Goal: Information Seeking & Learning: Learn about a topic

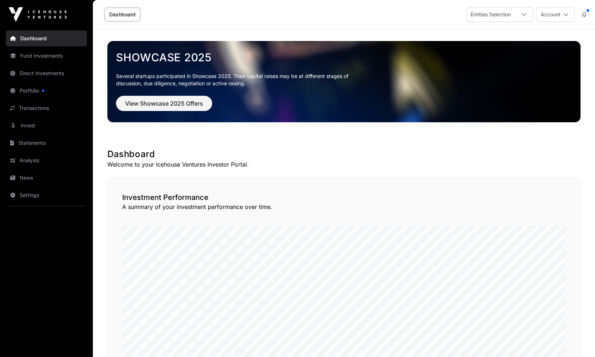
click at [36, 89] on link "Portfolio" at bounding box center [46, 91] width 81 height 16
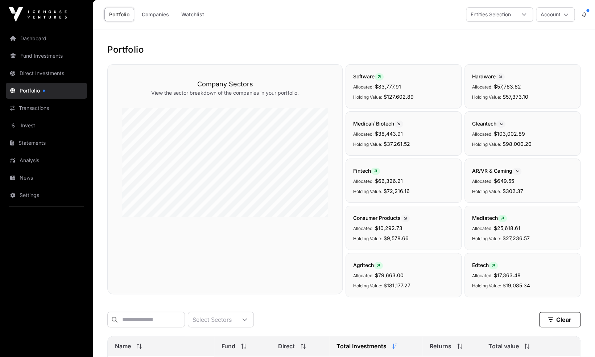
click at [47, 123] on link "Invest" at bounding box center [46, 125] width 81 height 16
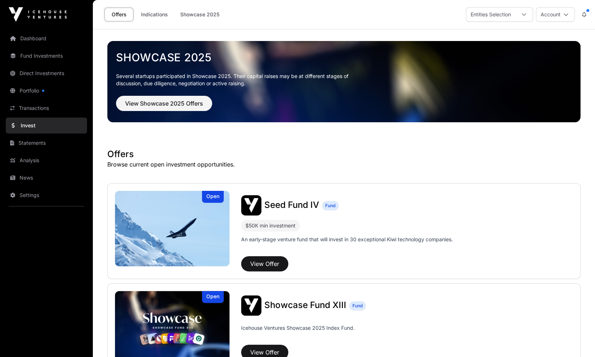
click at [67, 93] on link "Portfolio" at bounding box center [46, 91] width 81 height 16
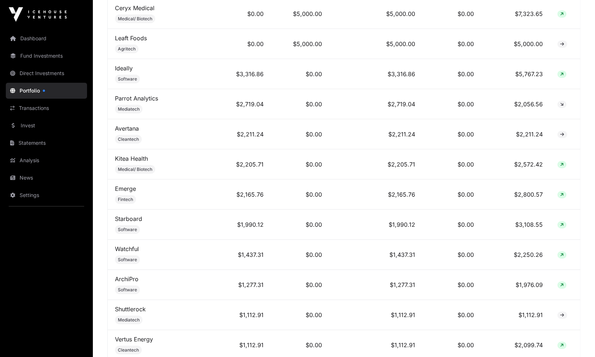
scroll to position [1137, 0]
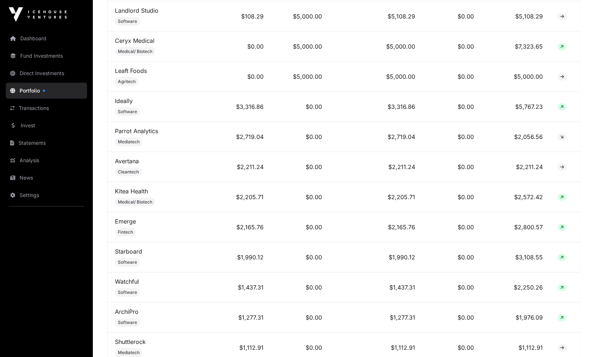
click at [141, 67] on link "Leaft Foods" at bounding box center [131, 70] width 32 height 7
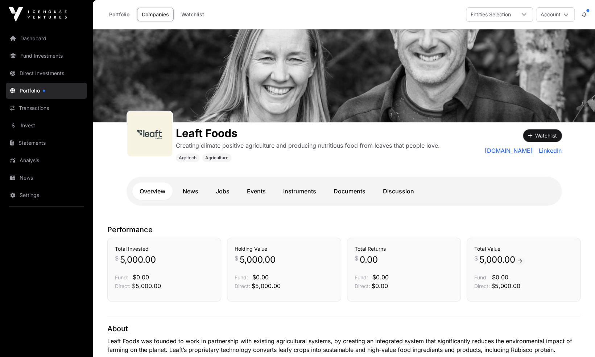
click at [532, 136] on icon "button" at bounding box center [530, 135] width 4 height 5
click at [189, 191] on link "News" at bounding box center [191, 190] width 30 height 17
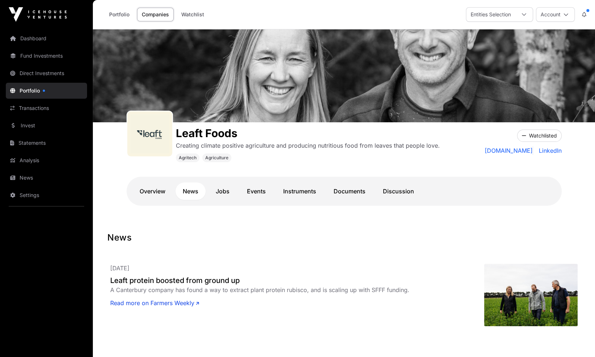
click at [227, 190] on link "Jobs" at bounding box center [223, 190] width 28 height 17
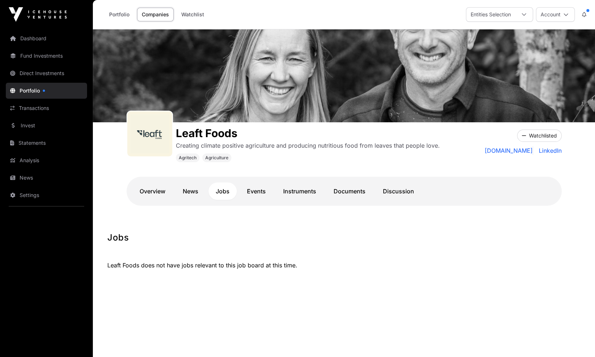
click at [250, 194] on link "Events" at bounding box center [256, 190] width 33 height 17
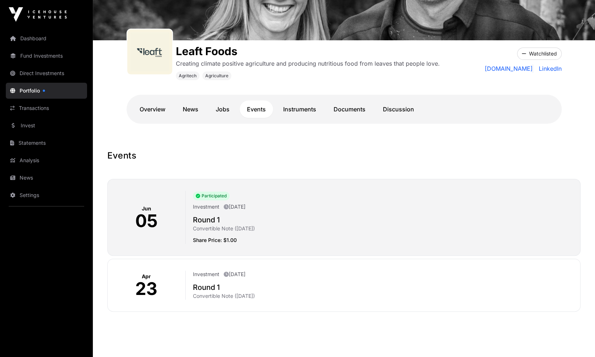
scroll to position [82, 0]
click at [298, 111] on link "Instruments" at bounding box center [300, 108] width 48 height 17
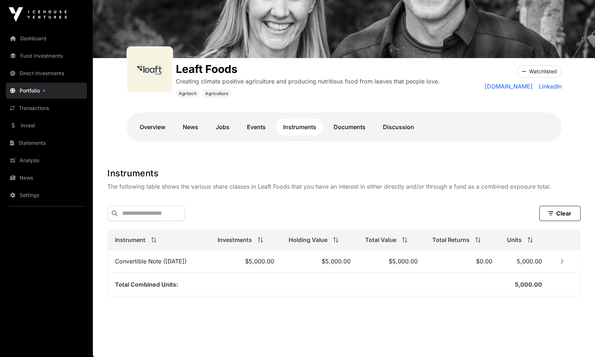
click at [342, 129] on link "Documents" at bounding box center [349, 126] width 46 height 17
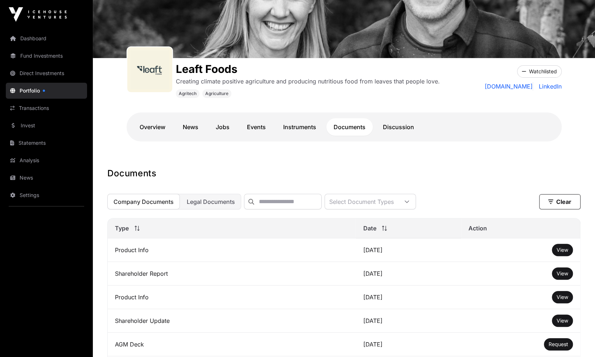
click at [387, 130] on link "Discussion" at bounding box center [399, 126] width 46 height 17
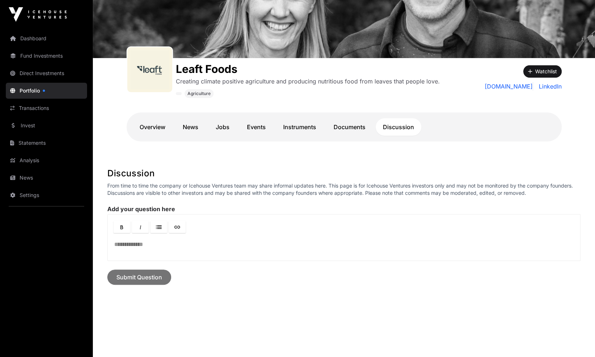
click at [58, 38] on link "Dashboard" at bounding box center [46, 38] width 81 height 16
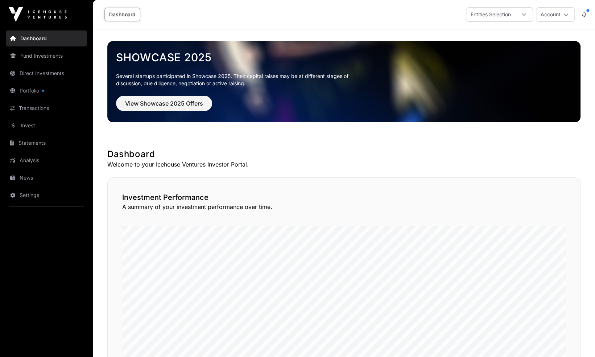
click at [586, 12] on icon at bounding box center [584, 14] width 4 height 5
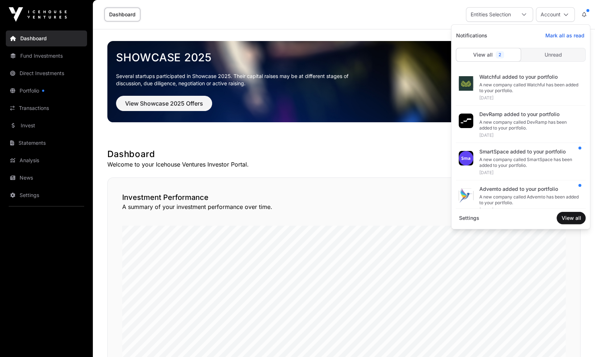
click at [569, 281] on div "Investment Performance A summary of your investment performance over time." at bounding box center [343, 298] width 473 height 242
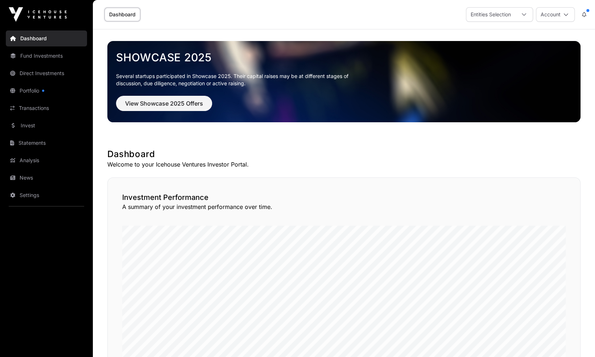
click at [565, 17] on button "Account" at bounding box center [555, 14] width 39 height 15
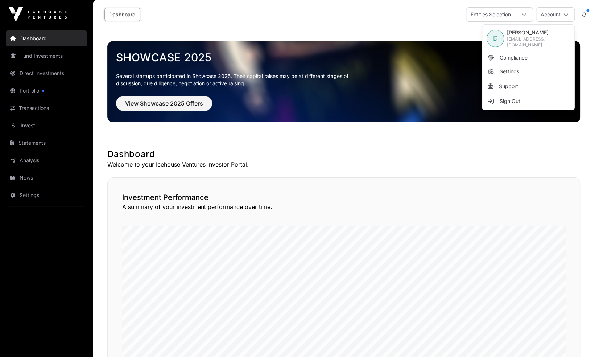
click at [530, 101] on link "Sign Out" at bounding box center [528, 101] width 89 height 13
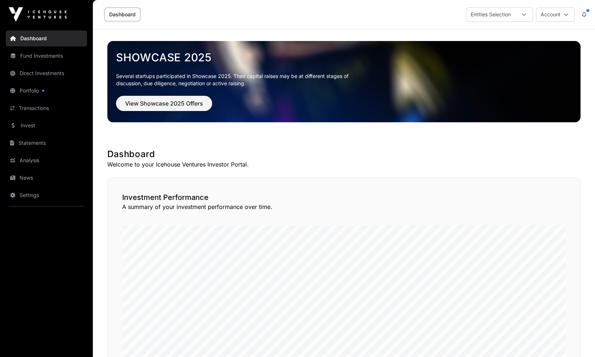
click at [46, 93] on link "Portfolio" at bounding box center [46, 91] width 81 height 16
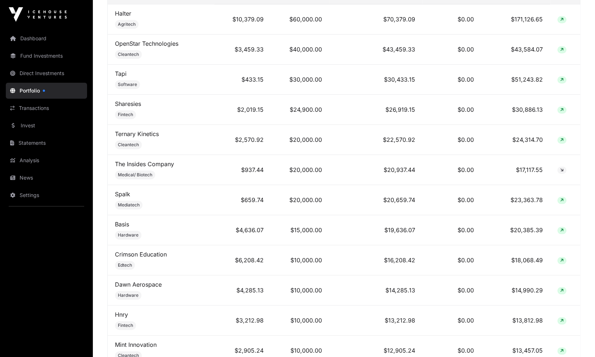
scroll to position [40, 0]
